Goal: Check status: Check status

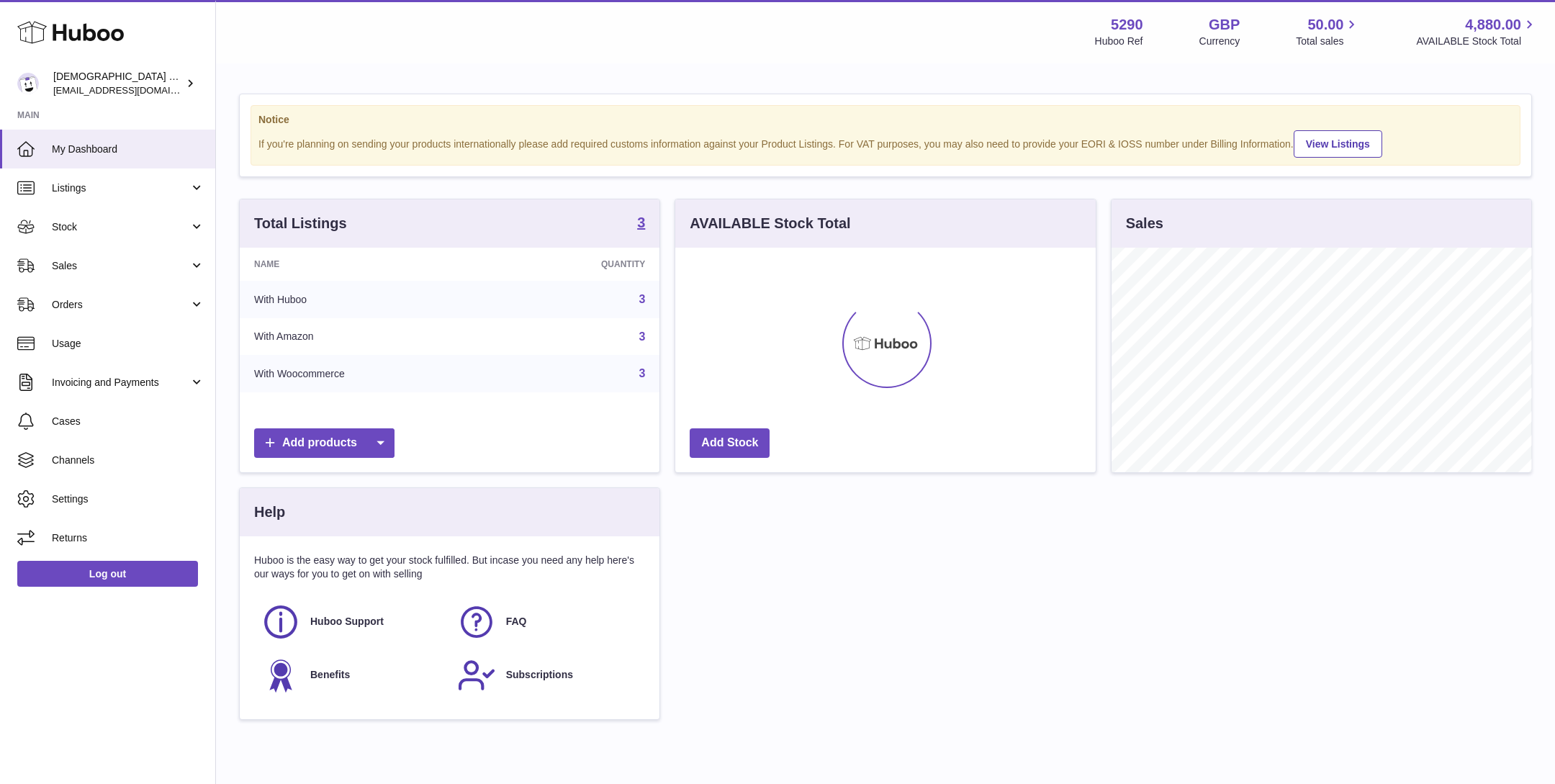
scroll to position [223, 420]
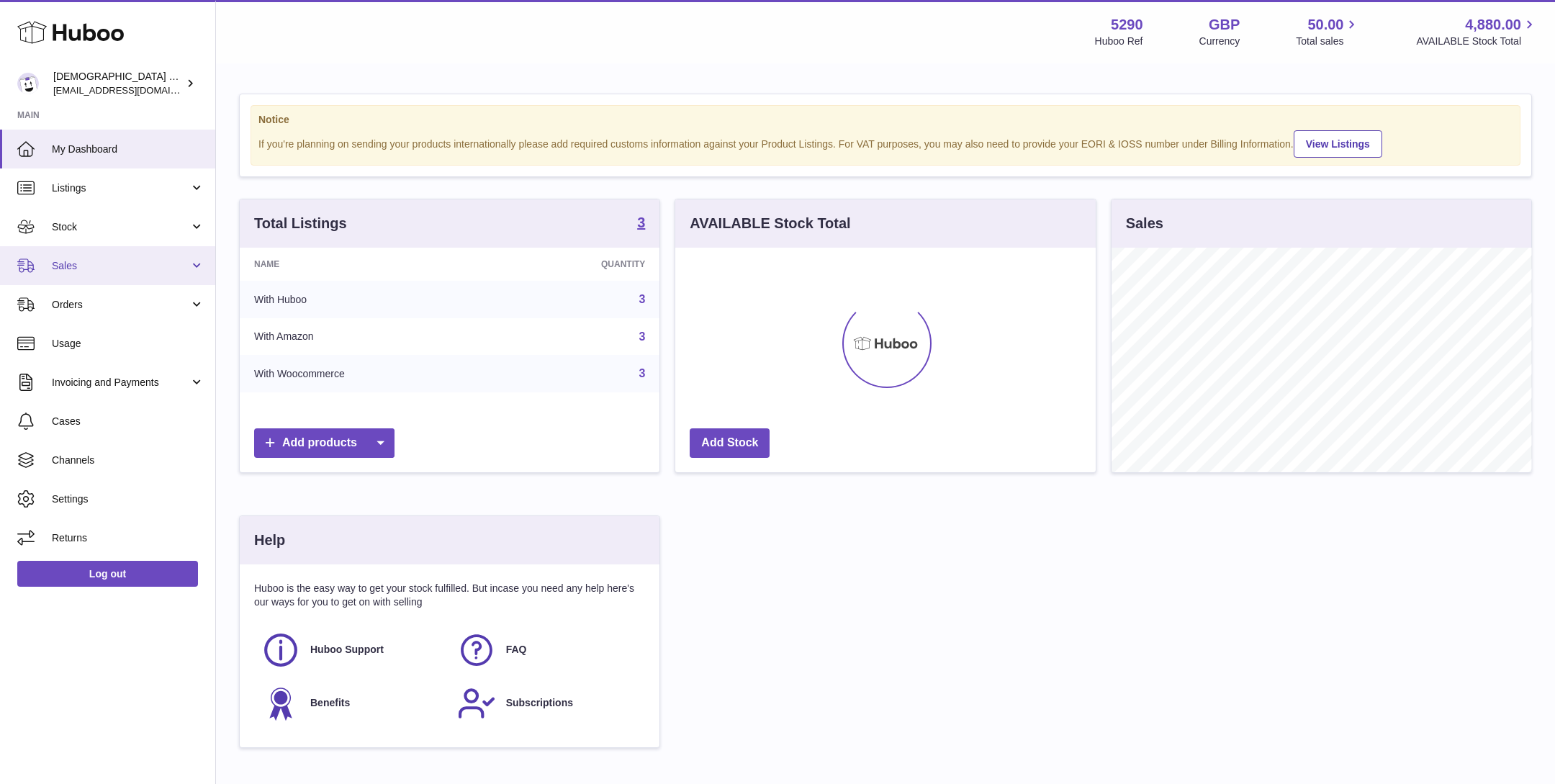
click at [130, 268] on span "Sales" at bounding box center [121, 266] width 138 height 14
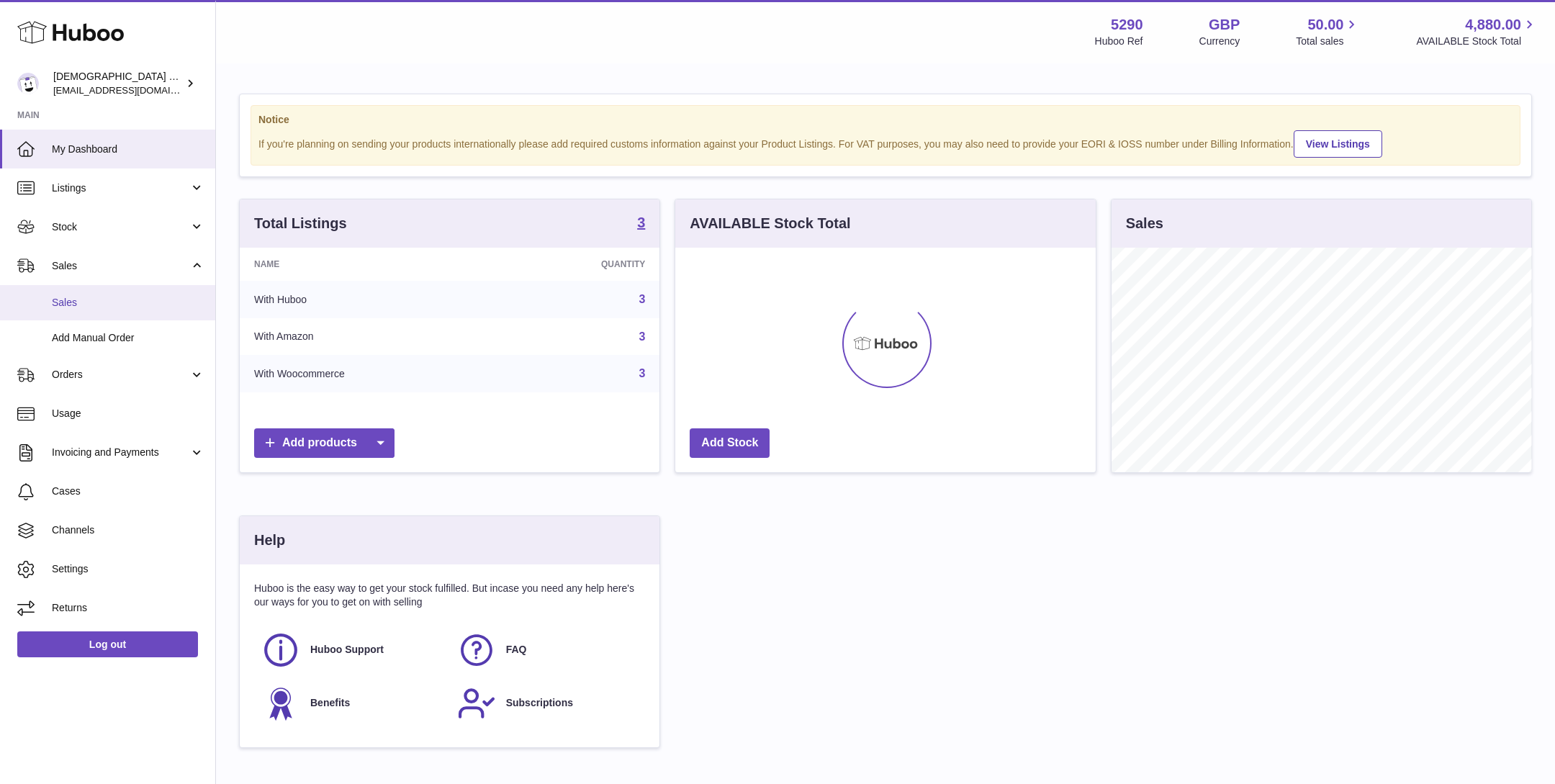
click at [130, 294] on link "Sales" at bounding box center [107, 302] width 215 height 35
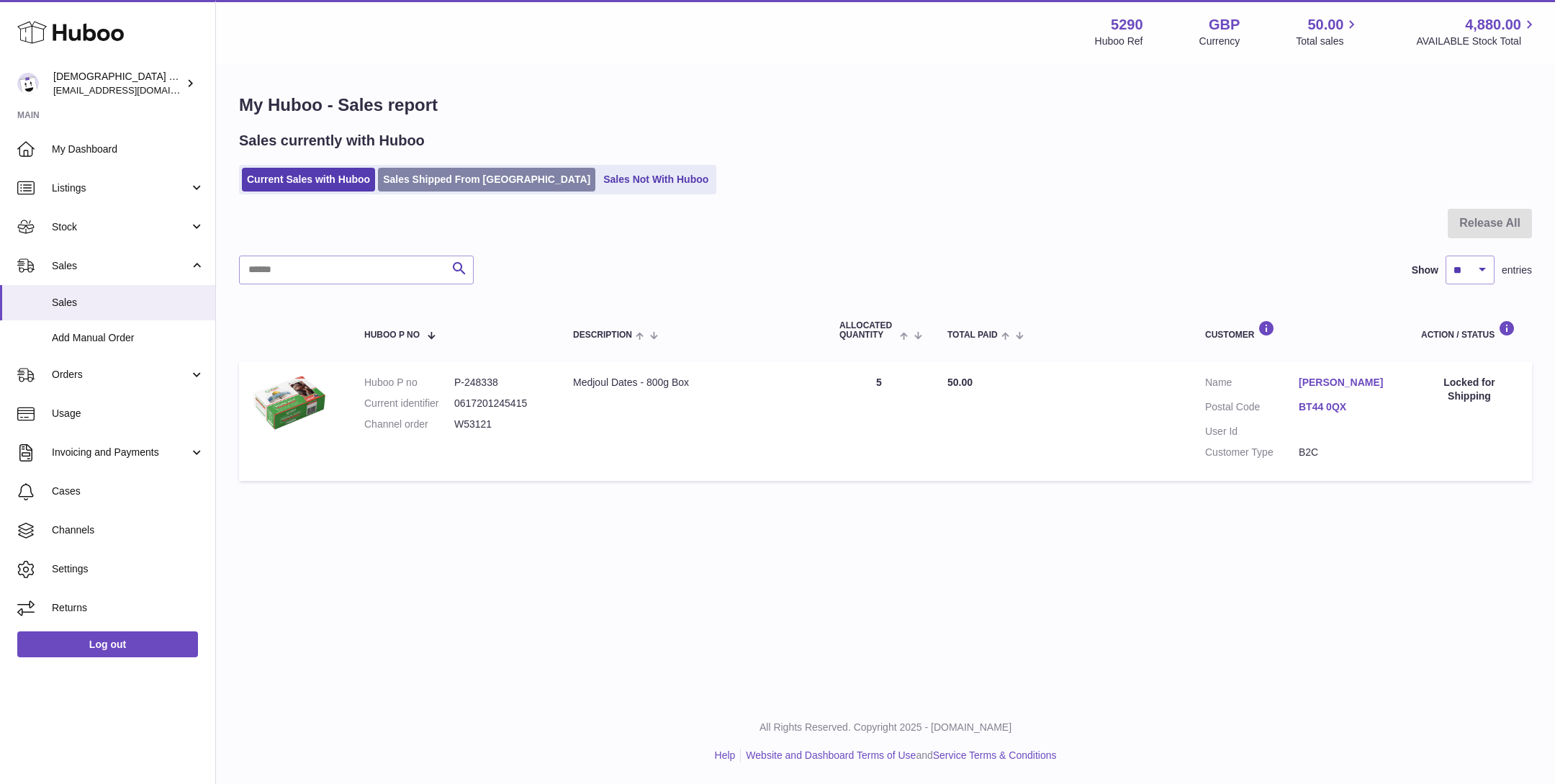
click at [403, 181] on link "Sales Shipped From [GEOGRAPHIC_DATA]" at bounding box center [486, 179] width 217 height 24
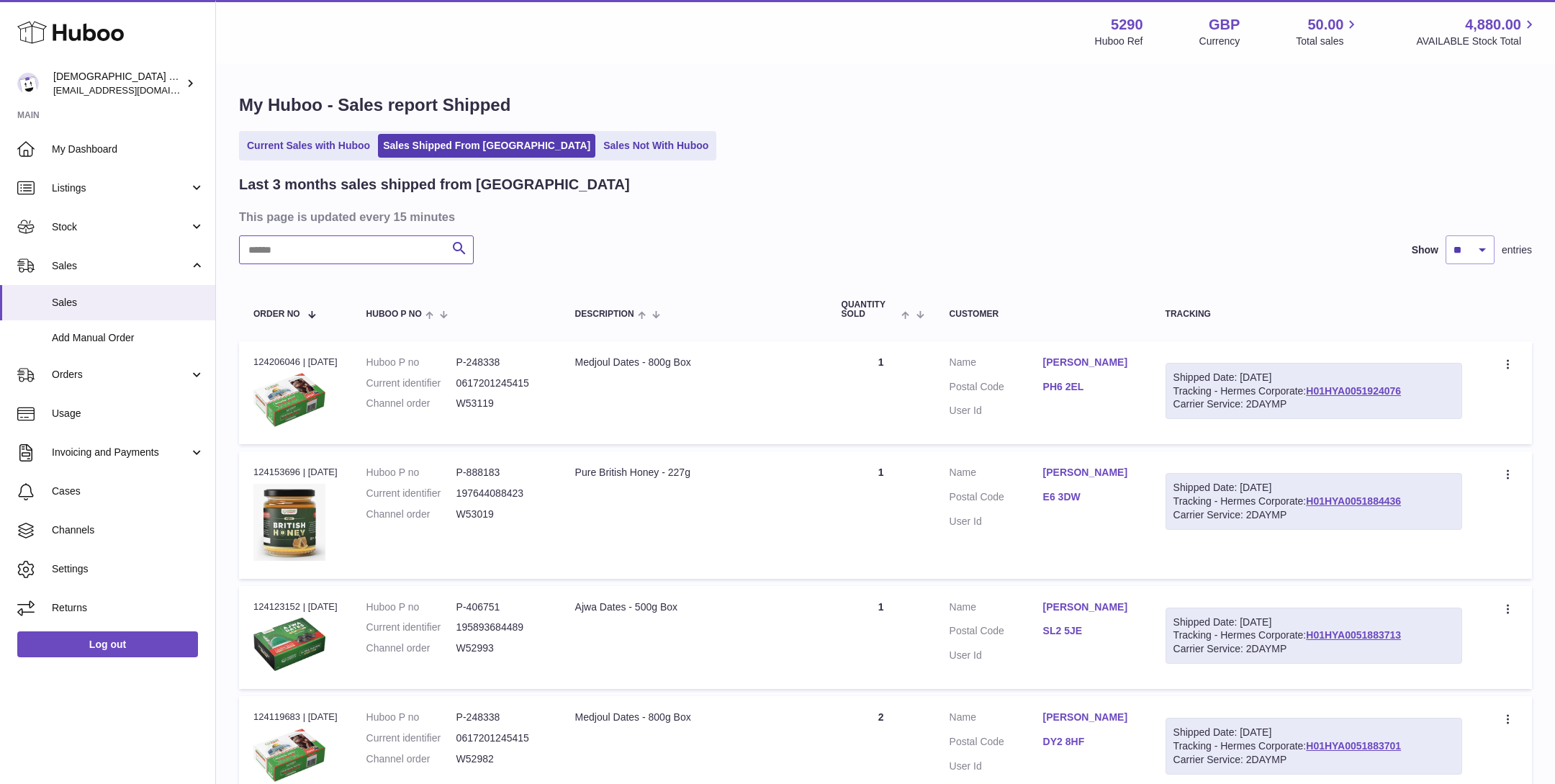
click at [395, 263] on input "text" at bounding box center [356, 249] width 234 height 29
paste input "*******"
type input "*******"
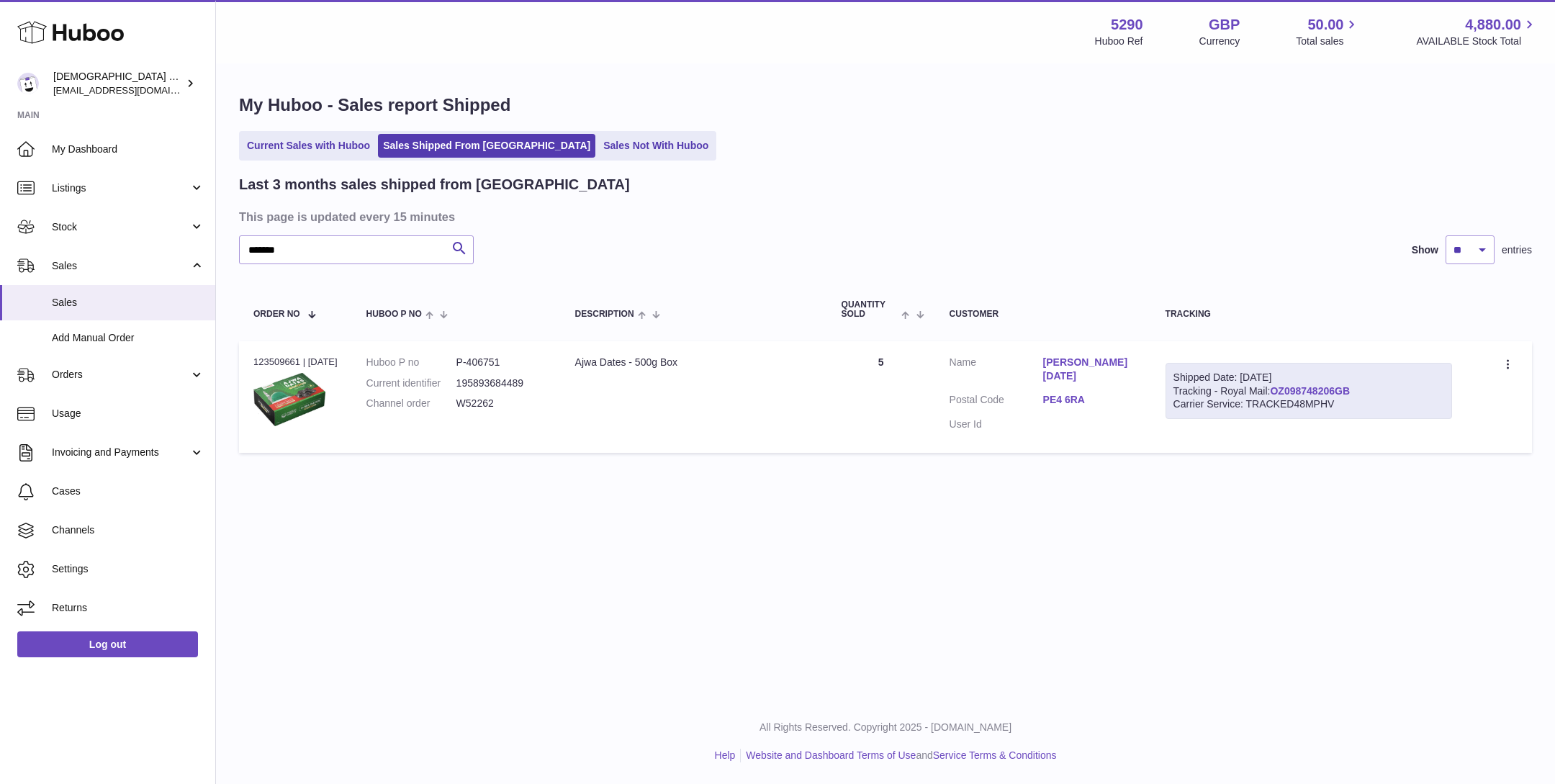
click at [1293, 390] on link "OZ098748206GB" at bounding box center [1310, 391] width 80 height 12
click at [135, 385] on link "Orders" at bounding box center [107, 375] width 215 height 39
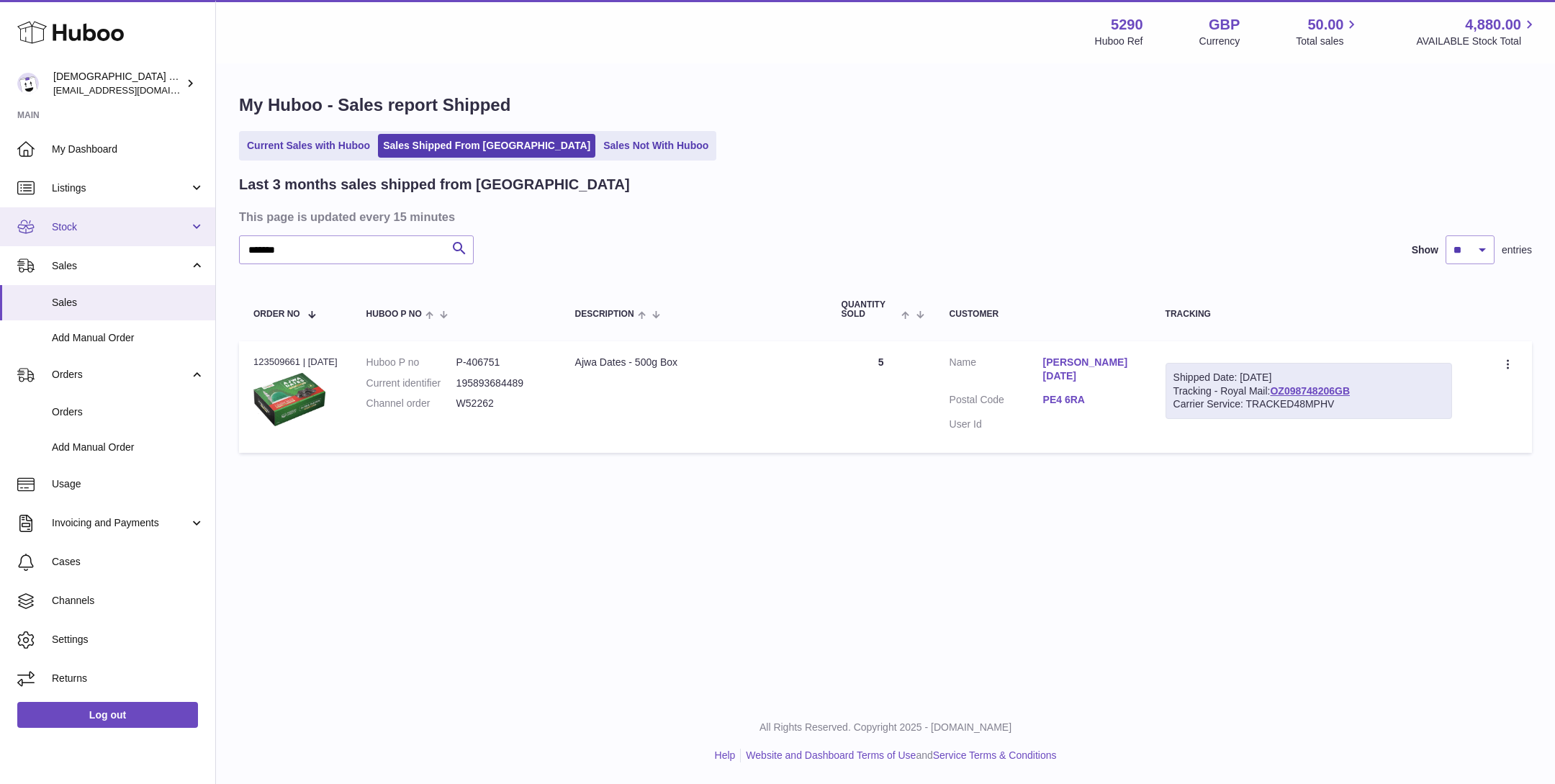
click at [165, 234] on link "Stock" at bounding box center [107, 227] width 215 height 39
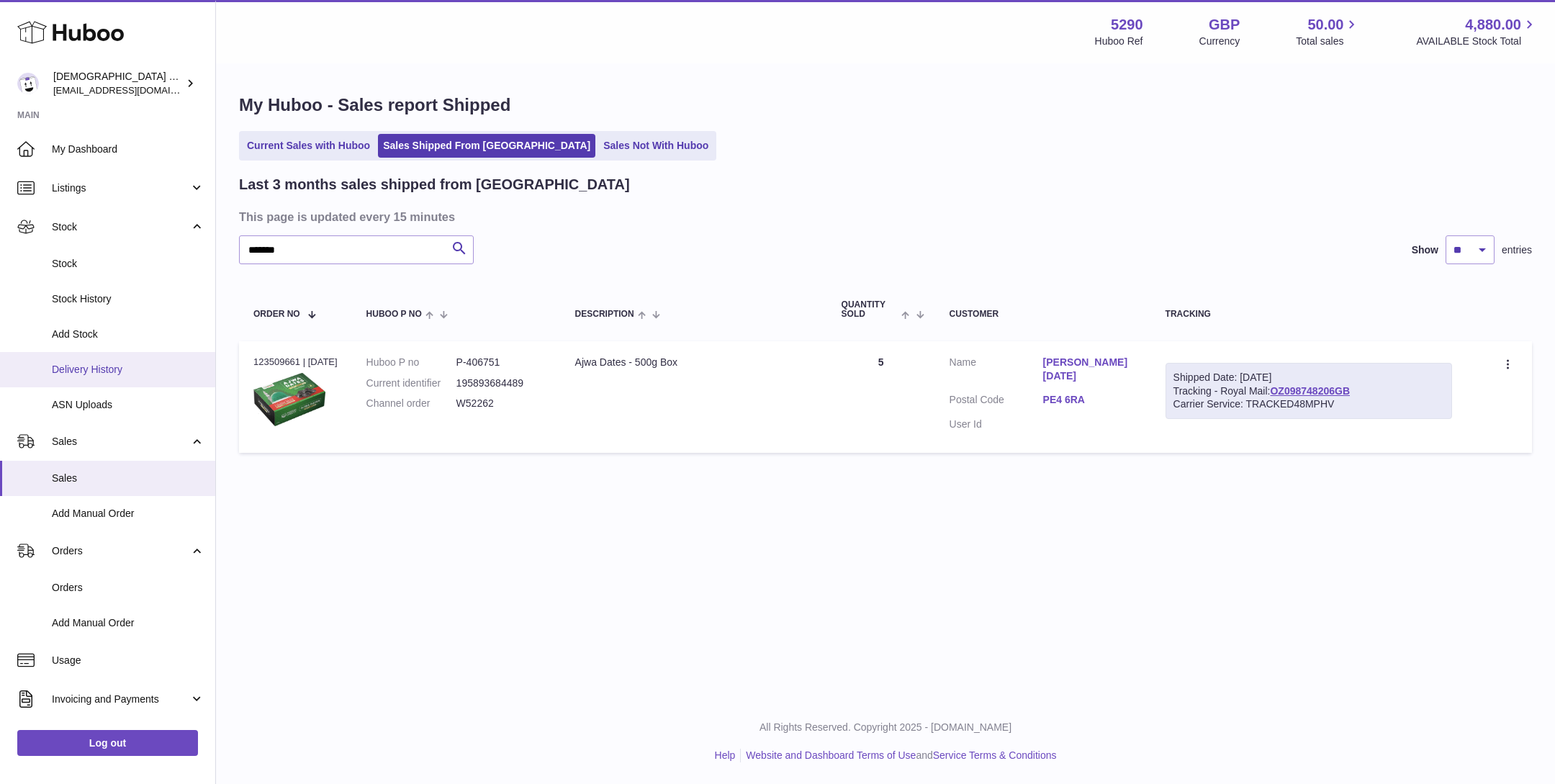
click at [160, 366] on span "Delivery History" at bounding box center [128, 370] width 153 height 14
